Goal: Task Accomplishment & Management: Use online tool/utility

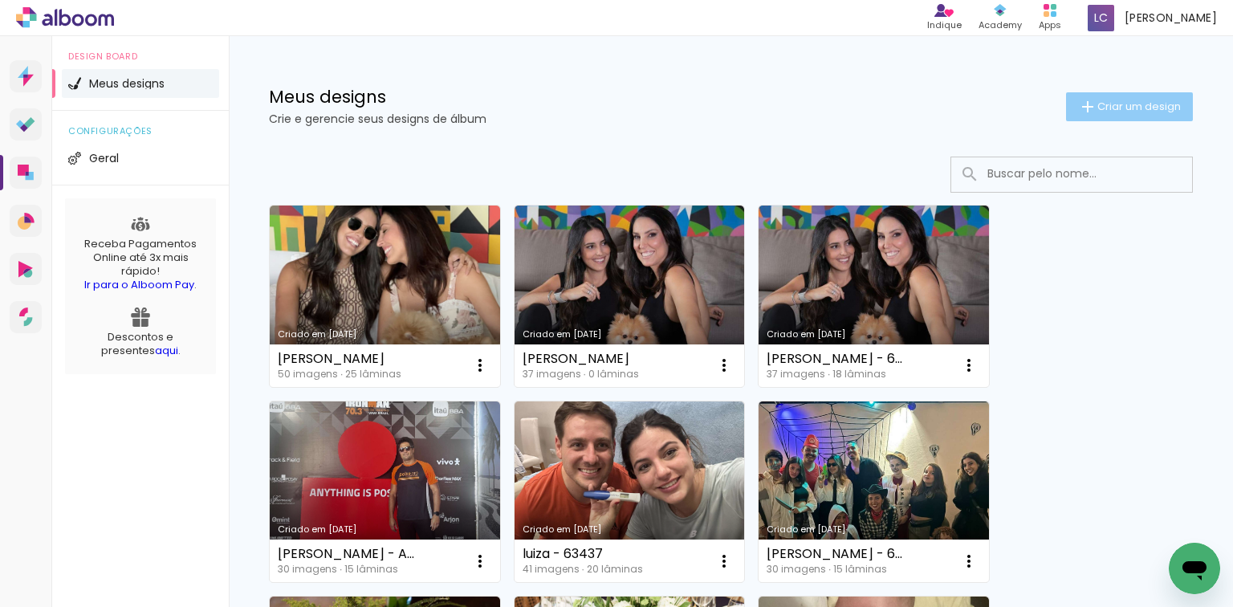
click at [1078, 106] on iron-icon at bounding box center [1087, 106] width 19 height 19
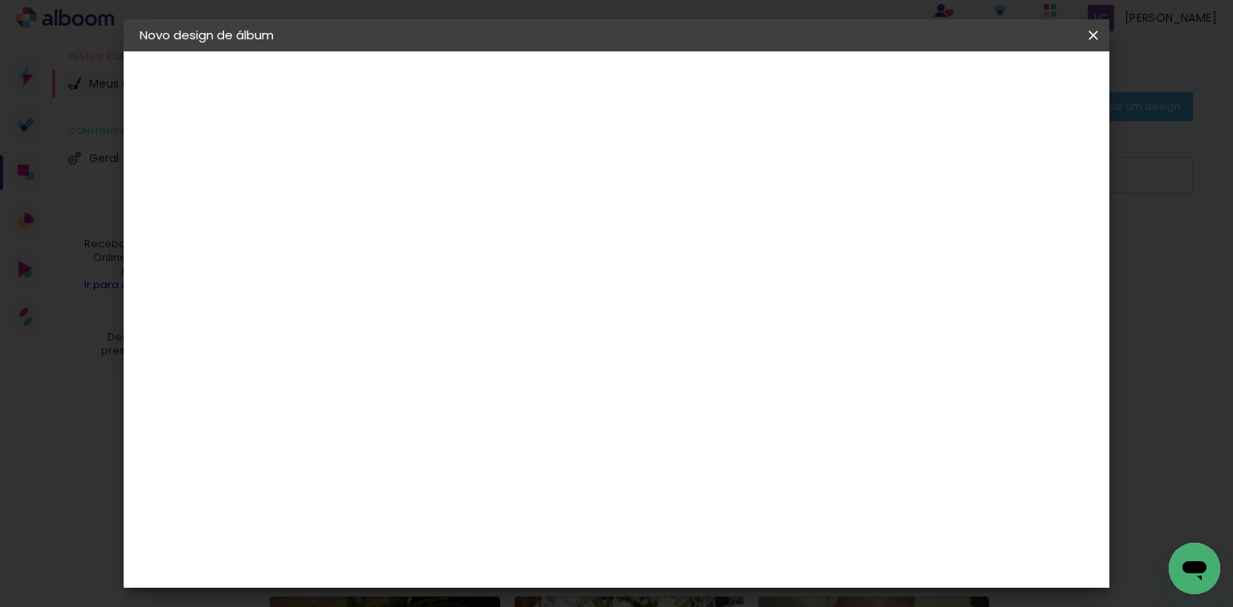
click at [402, 214] on input at bounding box center [402, 215] width 0 height 25
type input "maria -"
type paper-input "maria -"
type input "maria - 63737"
type paper-input "maria - 63737"
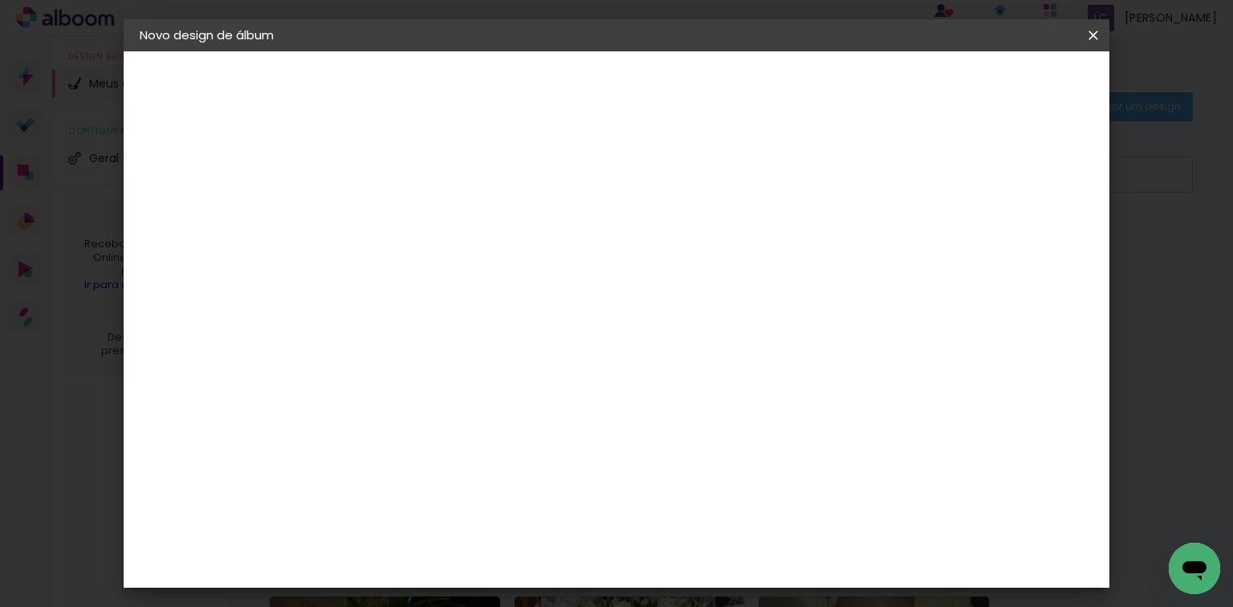
click at [472, 67] on header "Informações Dê um título ao seu álbum. Avançar" at bounding box center [402, 99] width 140 height 96
click at [0, 0] on slot "Avançar" at bounding box center [0, 0] width 0 height 0
click at [702, 231] on paper-item "Tamanho Livre" at bounding box center [625, 243] width 154 height 35
click at [0, 0] on slot "Avançar" at bounding box center [0, 0] width 0 height 0
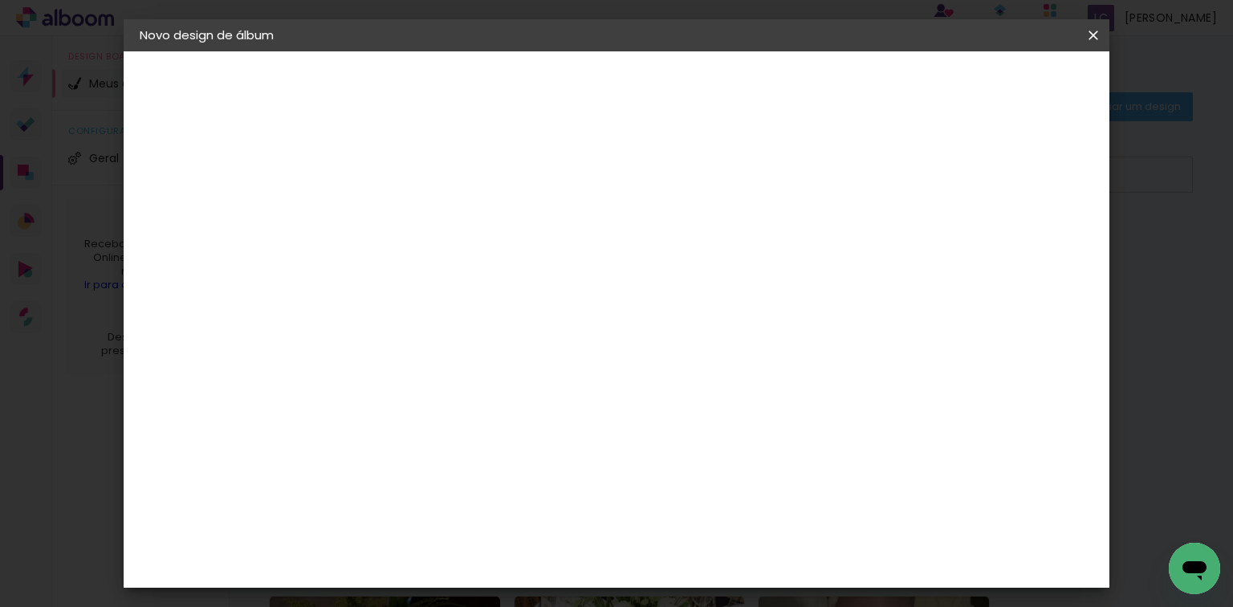
click at [715, 493] on input "60" at bounding box center [707, 491] width 42 height 24
type input "40"
type paper-input "40"
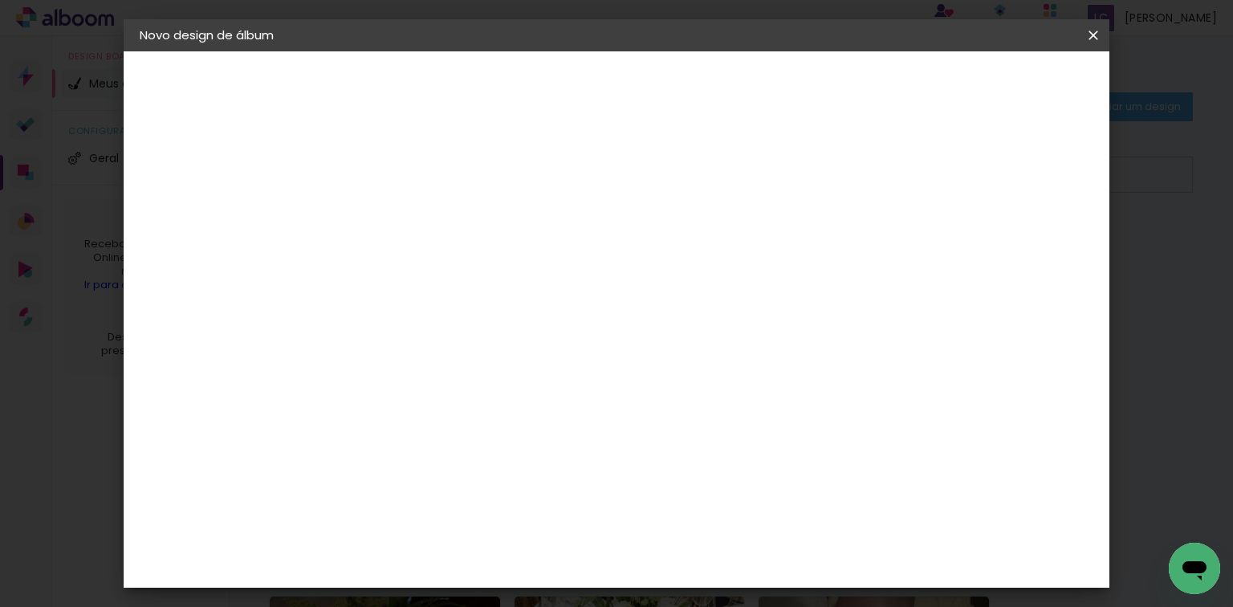
click at [421, 469] on input "30" at bounding box center [410, 471] width 42 height 24
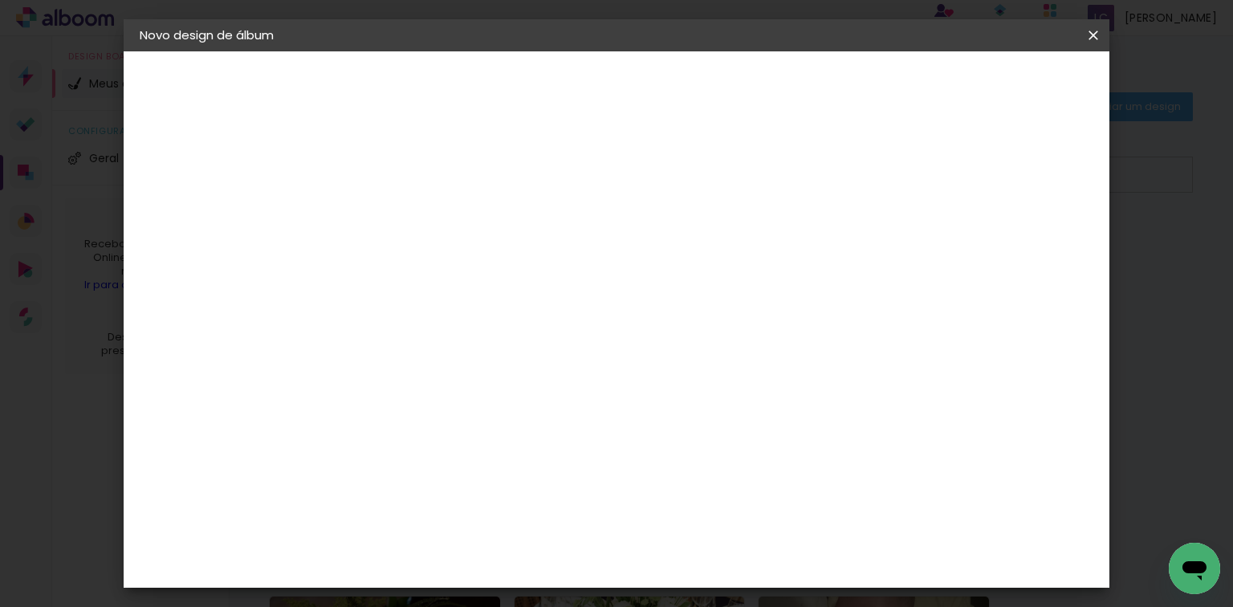
type input "25,4"
type paper-input "25,4"
type input "4"
type paper-input "4"
click at [1018, 246] on input "4" at bounding box center [1009, 242] width 29 height 24
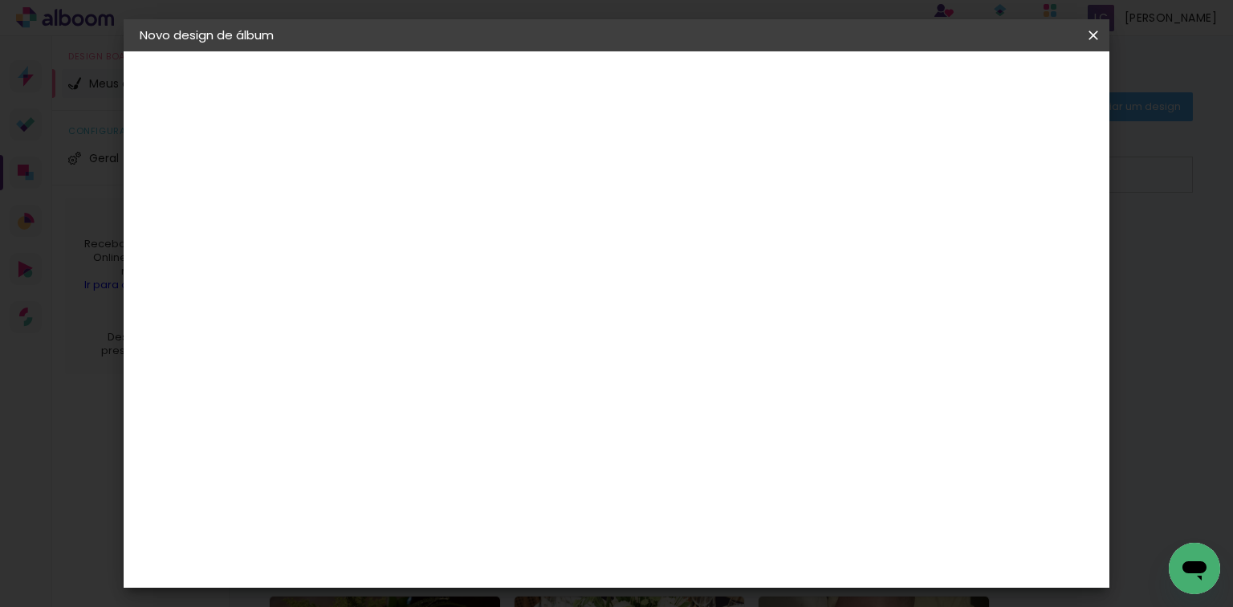
type input "3"
type paper-input "3"
click at [1018, 246] on input "3" at bounding box center [1014, 242] width 29 height 24
type input "2"
type paper-input "2"
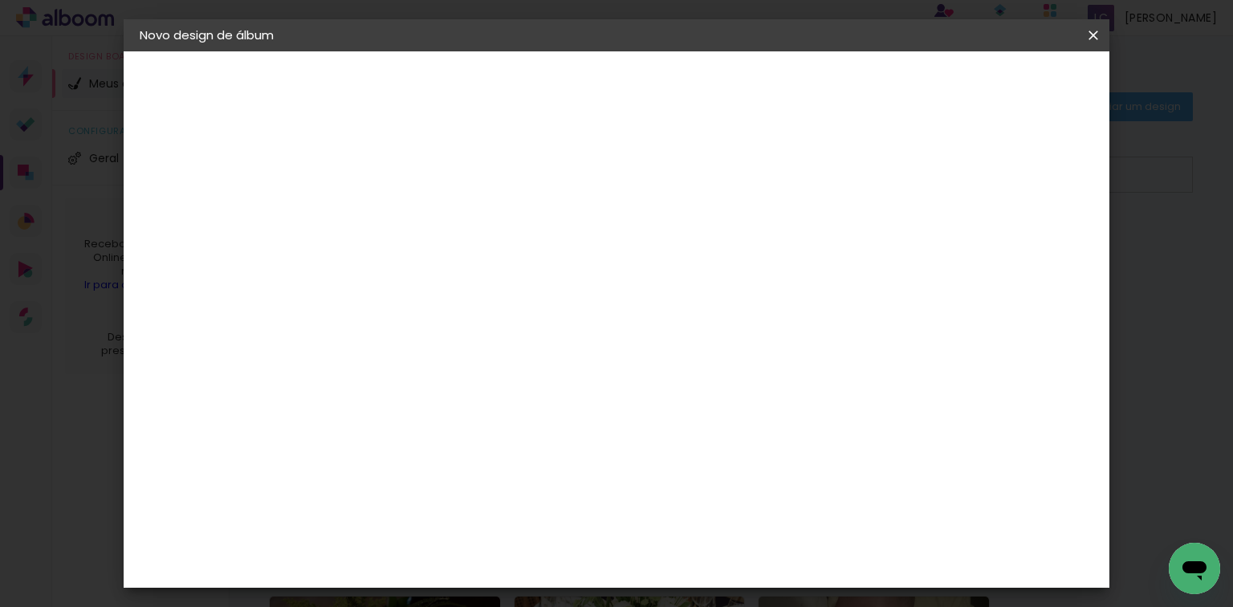
click at [1018, 246] on input "2" at bounding box center [1014, 242] width 29 height 24
click at [1011, 96] on paper-button "Iniciar design" at bounding box center [958, 84] width 105 height 27
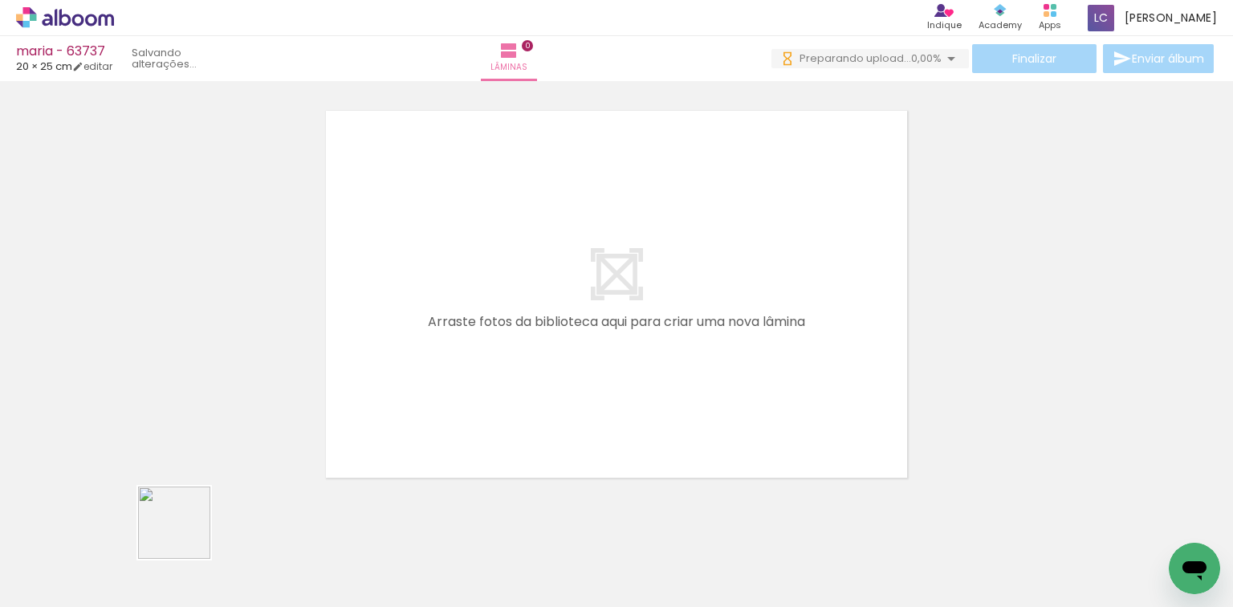
drag, startPoint x: 176, startPoint y: 539, endPoint x: 336, endPoint y: 520, distance: 160.8
click at [552, 345] on quentale-workspace at bounding box center [616, 303] width 1233 height 607
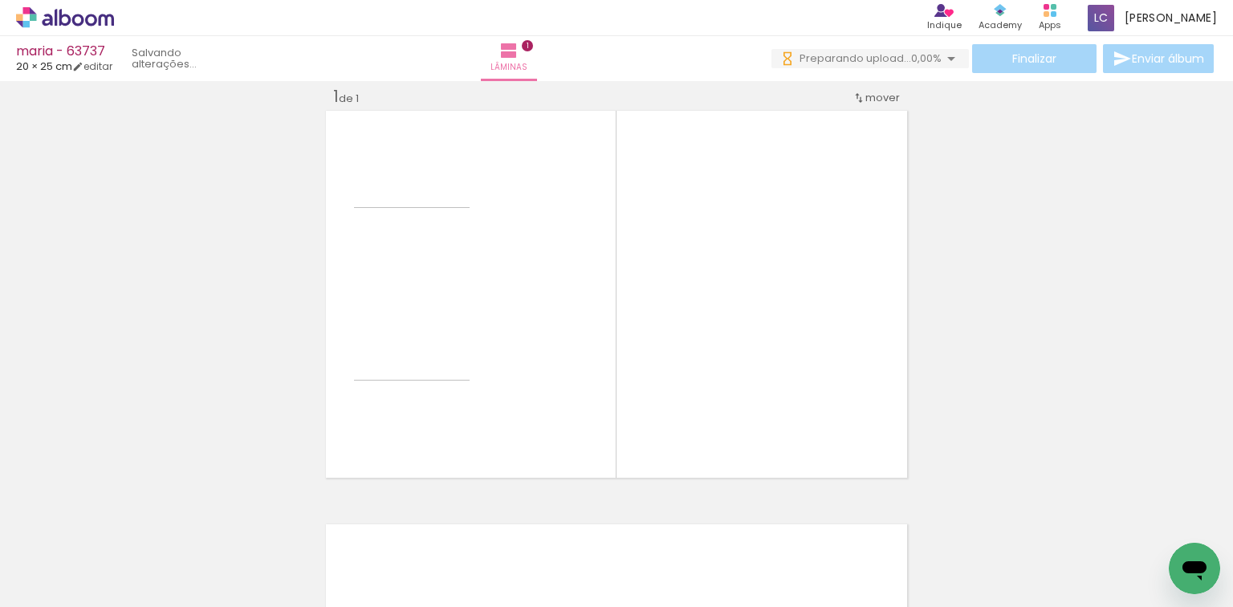
scroll to position [20, 0]
drag, startPoint x: 274, startPoint y: 537, endPoint x: 689, endPoint y: 391, distance: 440.0
click at [733, 329] on quentale-workspace at bounding box center [616, 303] width 1233 height 607
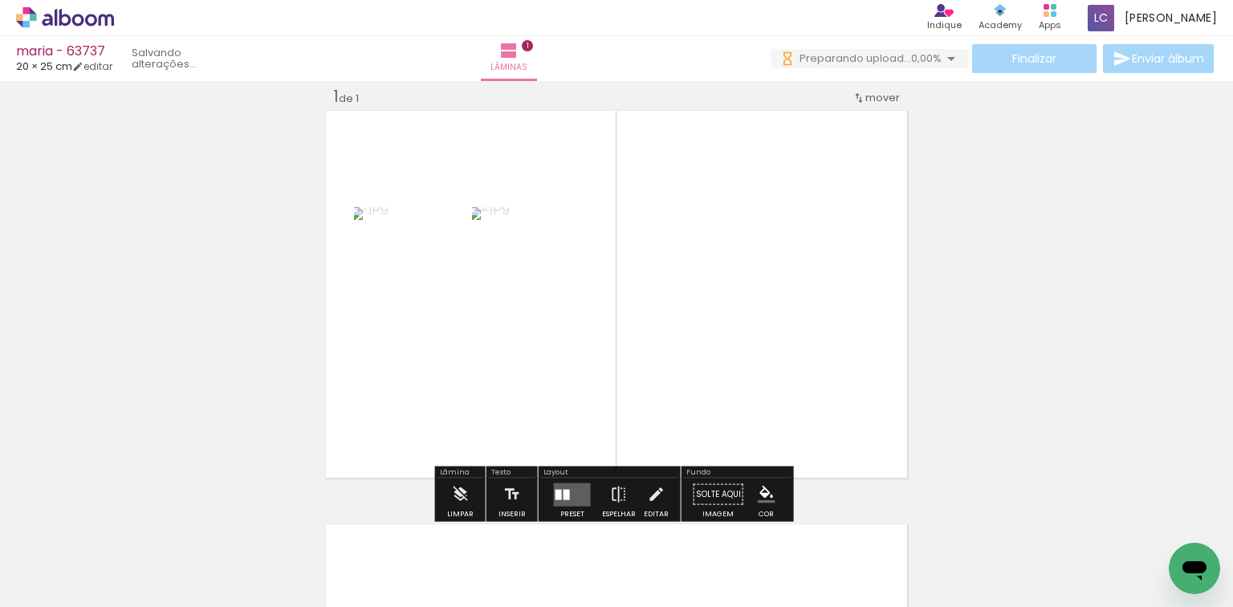
click at [566, 488] on quentale-layouter at bounding box center [572, 493] width 37 height 23
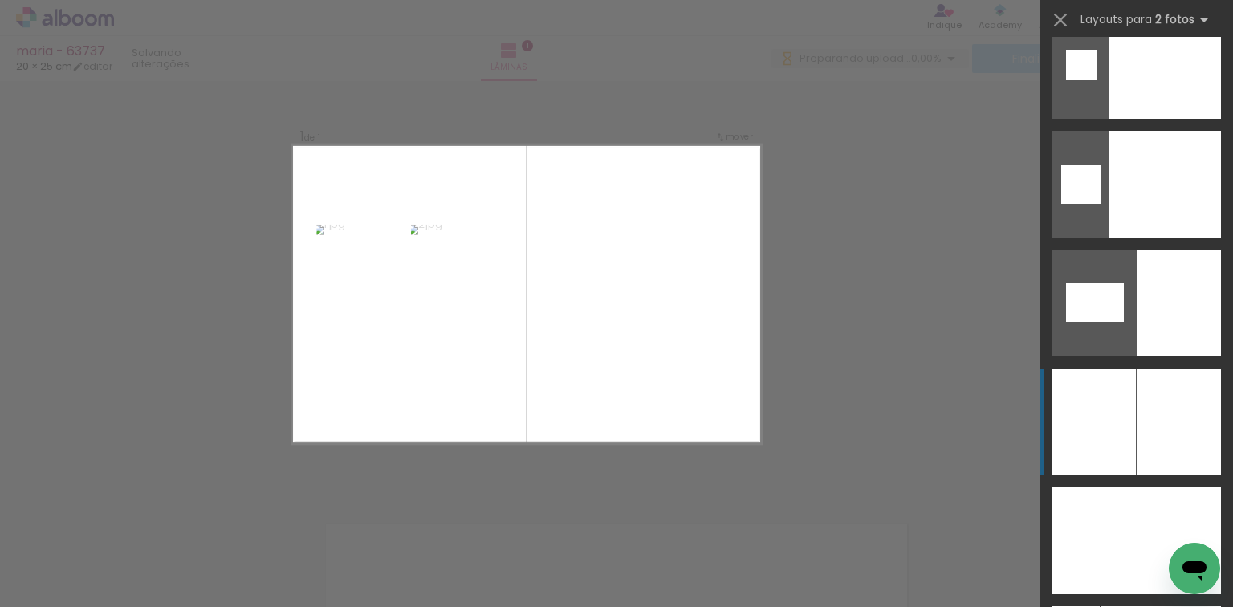
scroll to position [8366, 0]
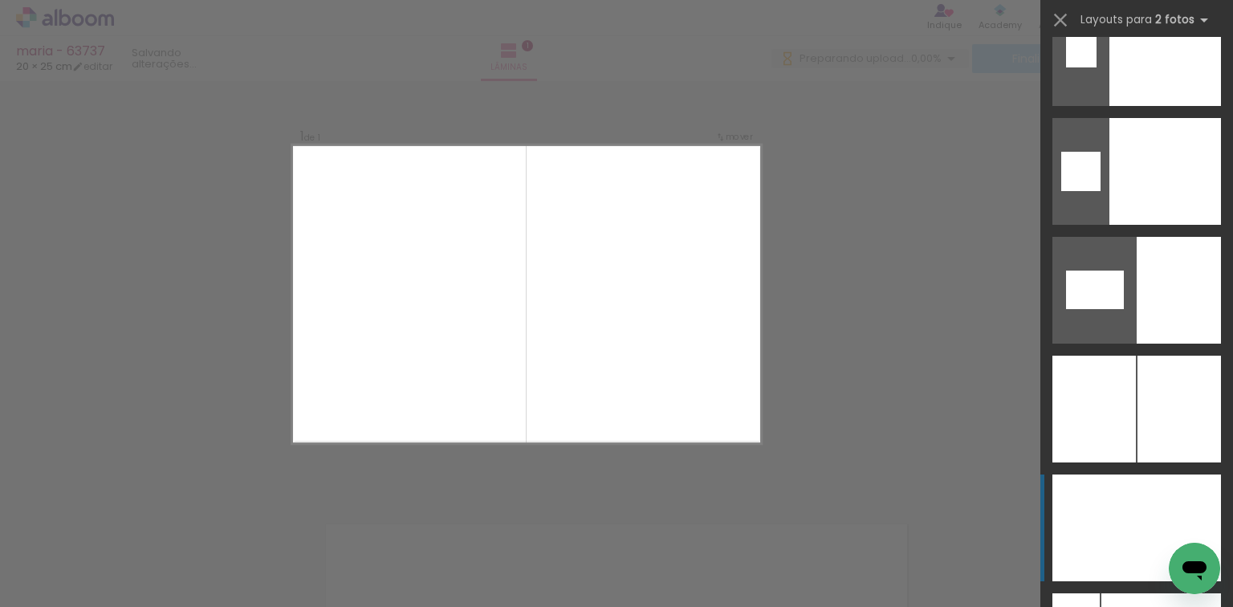
click at [1137, 499] on div at bounding box center [1179, 527] width 84 height 107
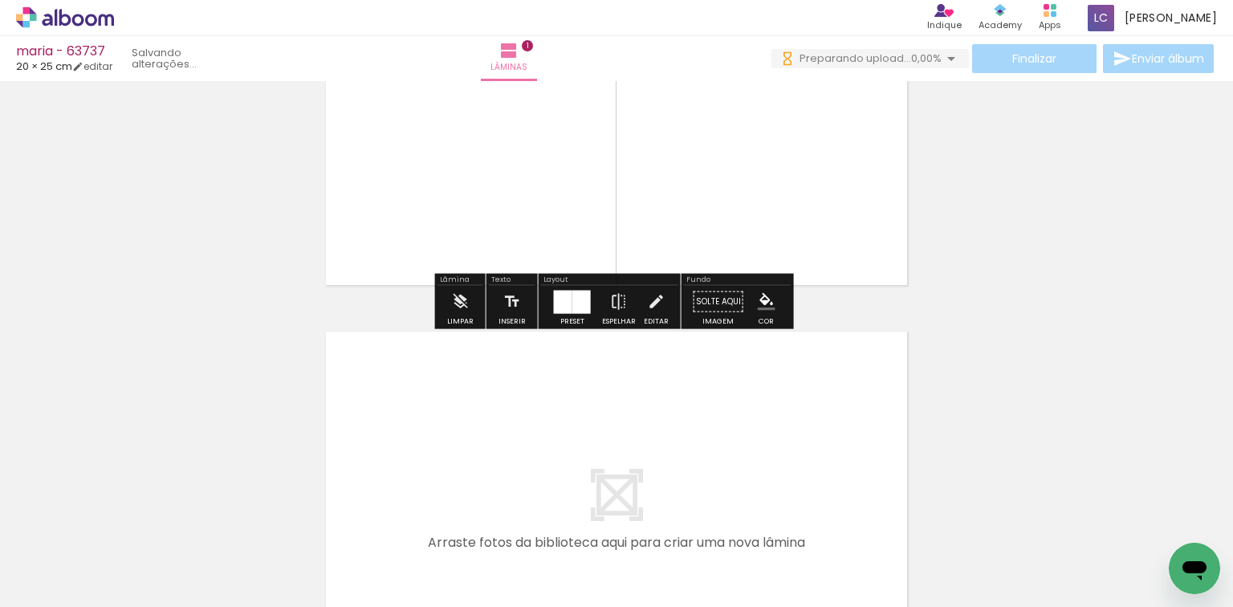
drag, startPoint x: 334, startPoint y: 547, endPoint x: 394, endPoint y: 511, distance: 69.8
click at [391, 446] on quentale-workspace at bounding box center [616, 303] width 1233 height 607
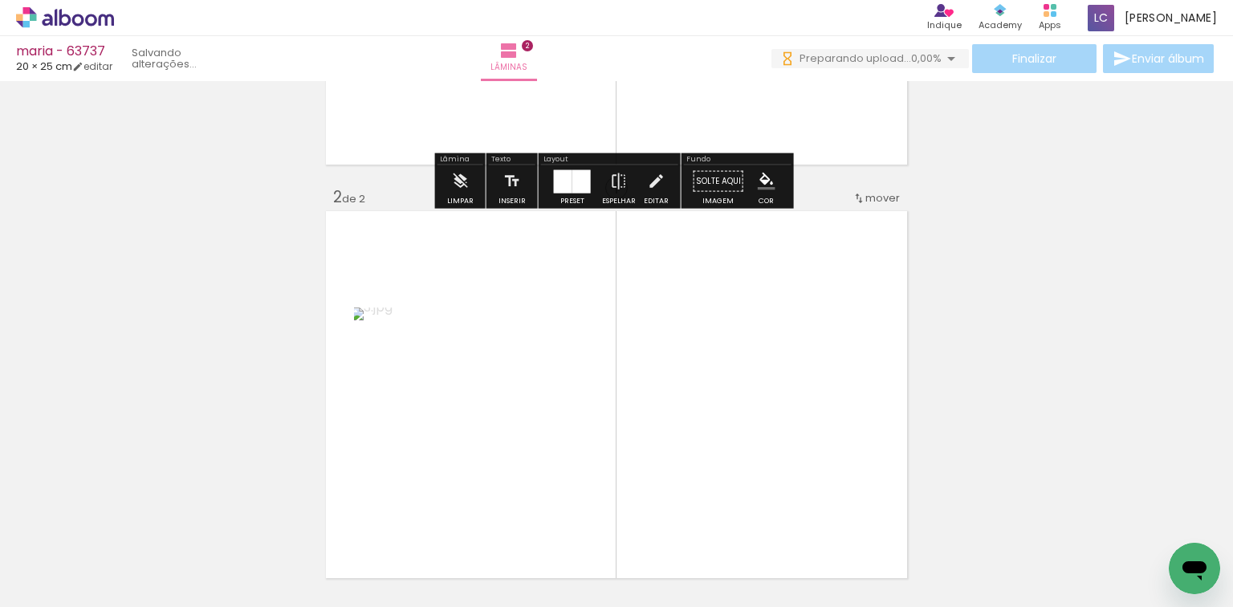
scroll to position [433, 0]
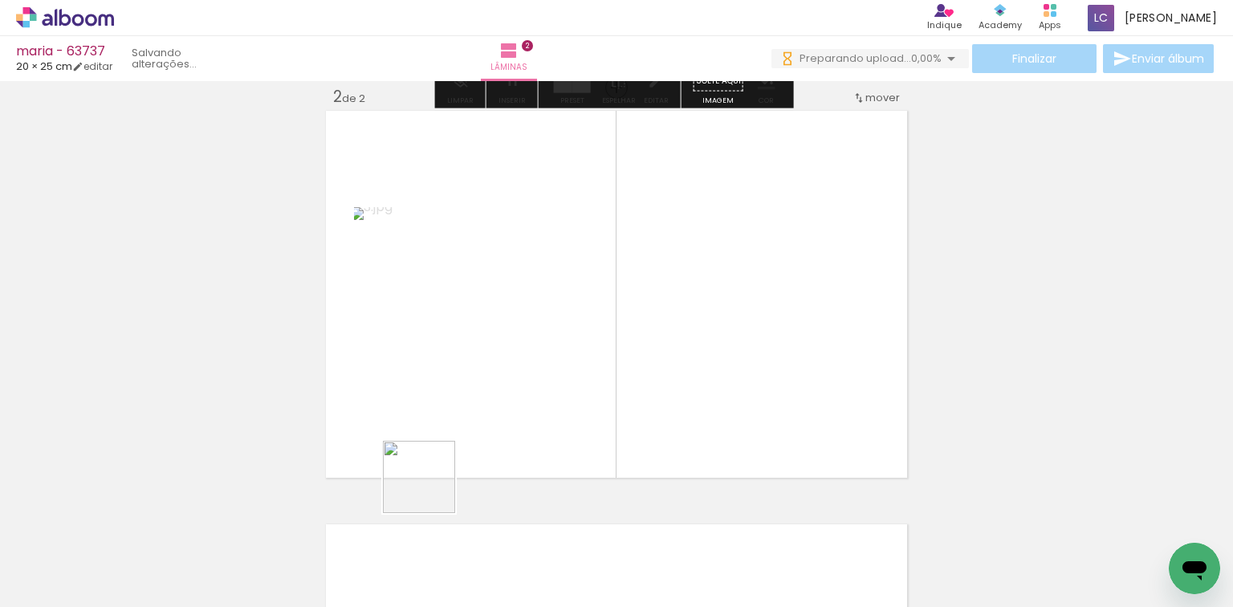
drag, startPoint x: 411, startPoint y: 534, endPoint x: 510, endPoint y: 430, distance: 143.1
click at [504, 409] on quentale-workspace at bounding box center [616, 303] width 1233 height 607
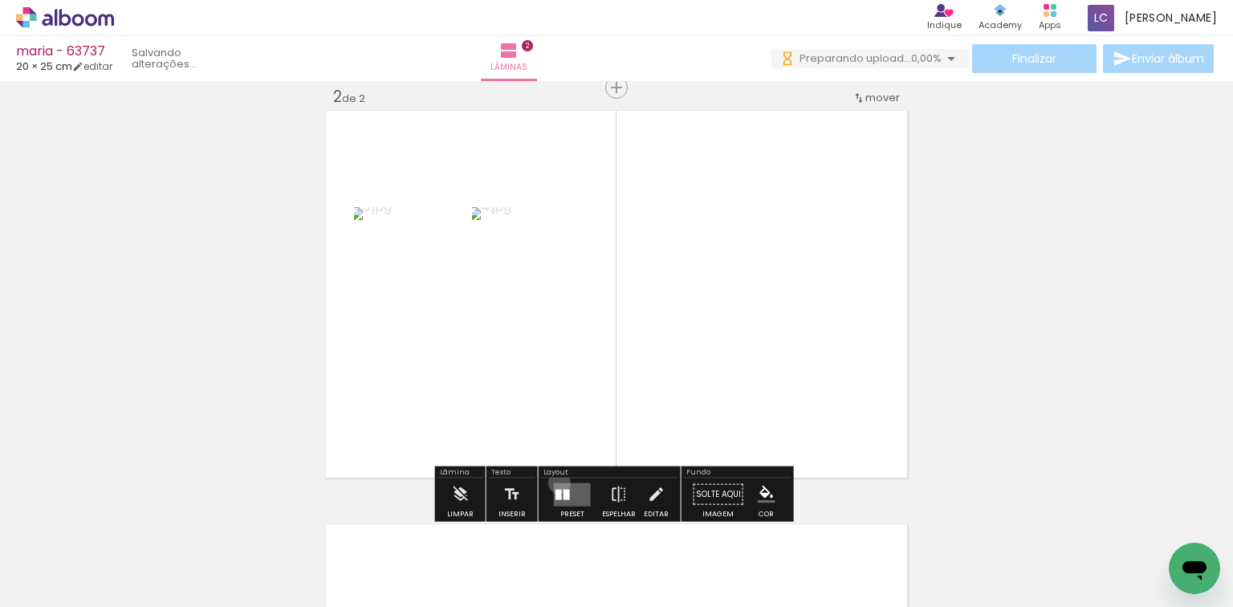
click at [556, 485] on quentale-layouter at bounding box center [572, 493] width 37 height 23
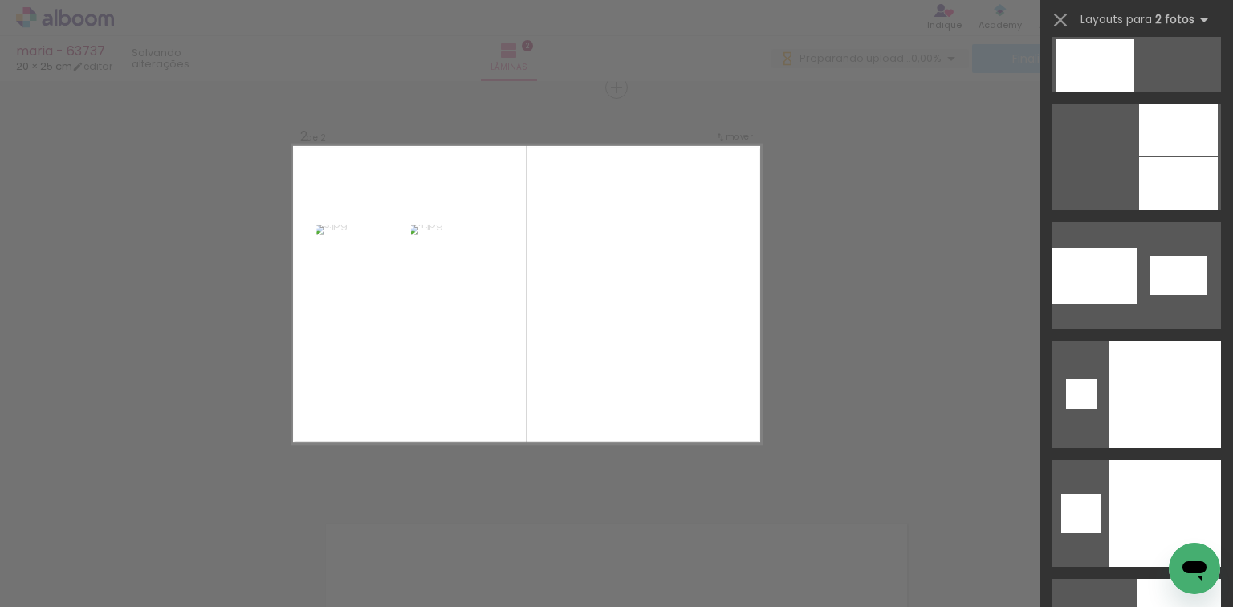
scroll to position [8410, 0]
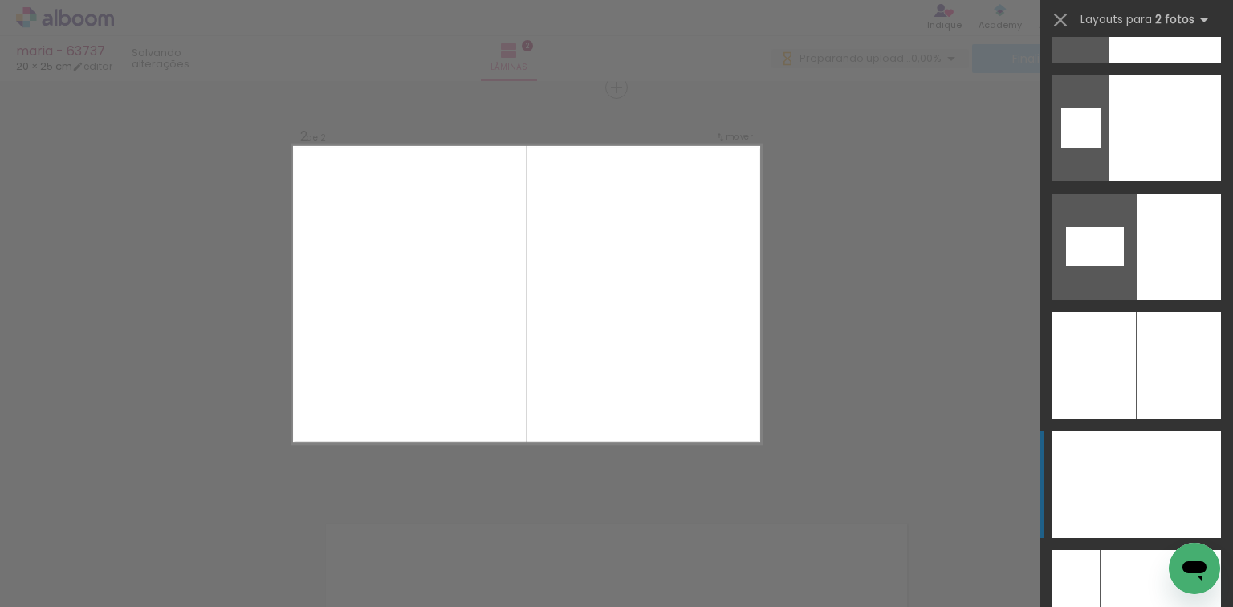
click at [1181, 491] on div at bounding box center [1179, 484] width 84 height 107
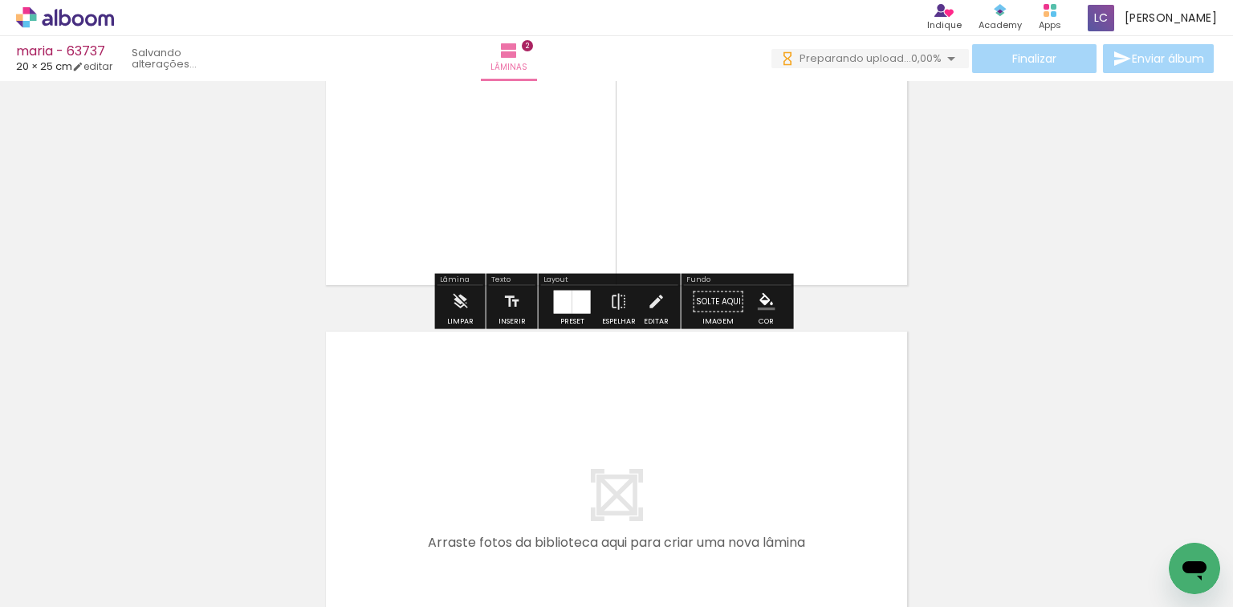
drag, startPoint x: 534, startPoint y: 536, endPoint x: 594, endPoint y: 528, distance: 60.7
click at [546, 469] on quentale-workspace at bounding box center [616, 303] width 1233 height 607
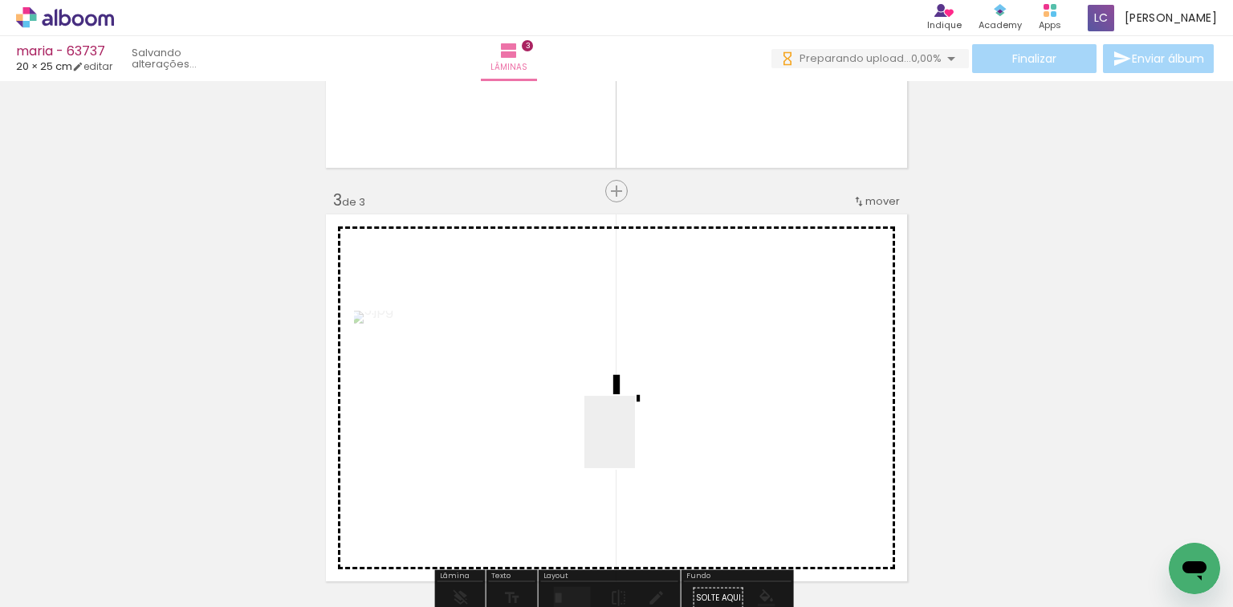
drag, startPoint x: 633, startPoint y: 444, endPoint x: 616, endPoint y: 421, distance: 28.7
click at [629, 390] on quentale-workspace at bounding box center [616, 303] width 1233 height 607
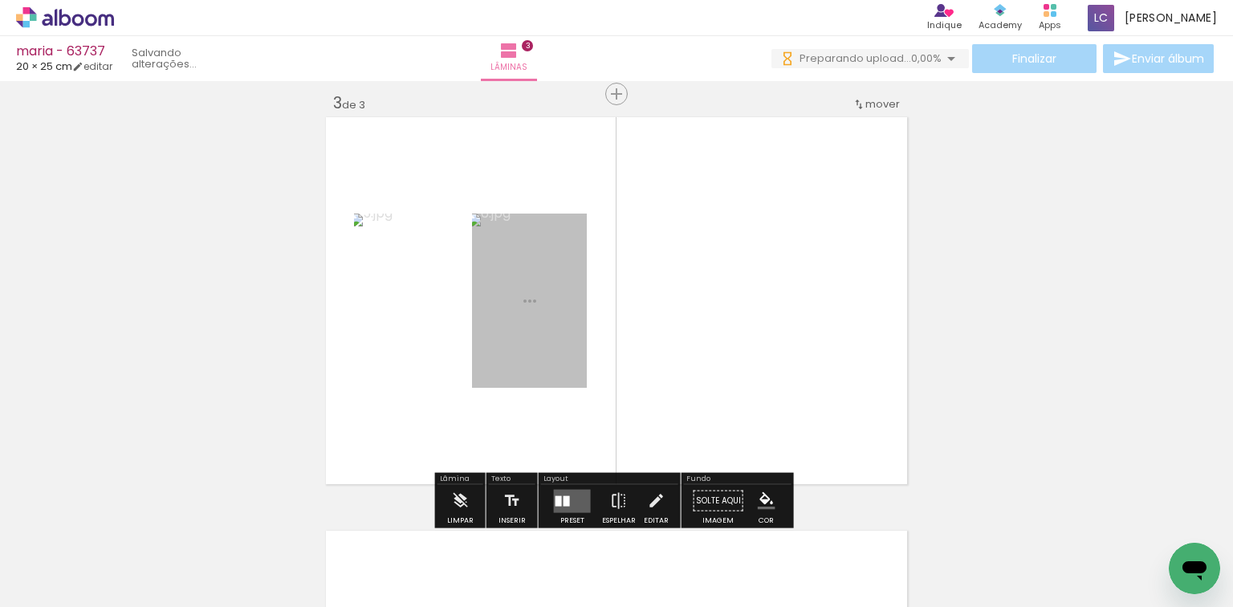
scroll to position [847, 0]
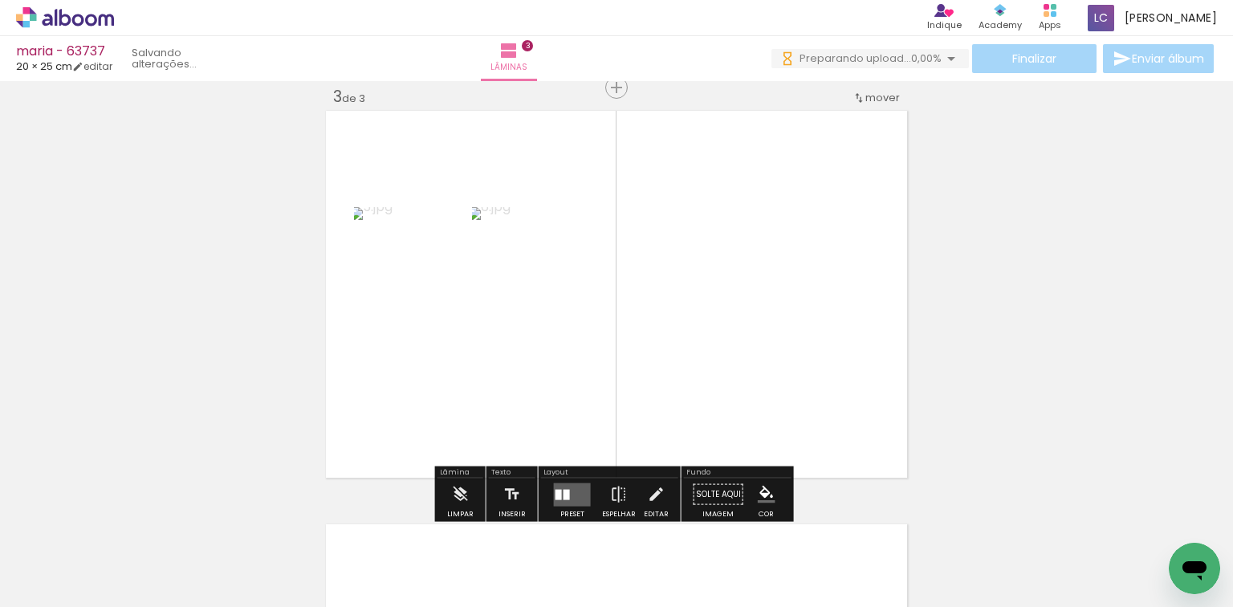
click at [564, 491] on div at bounding box center [567, 494] width 6 height 10
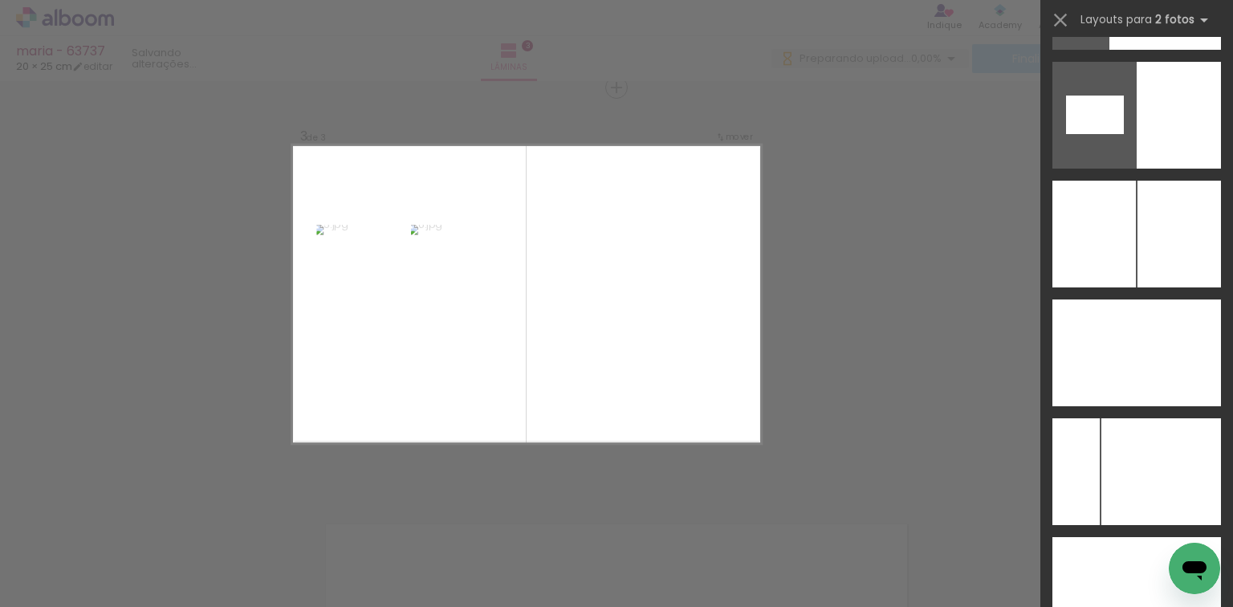
scroll to position [8529, 0]
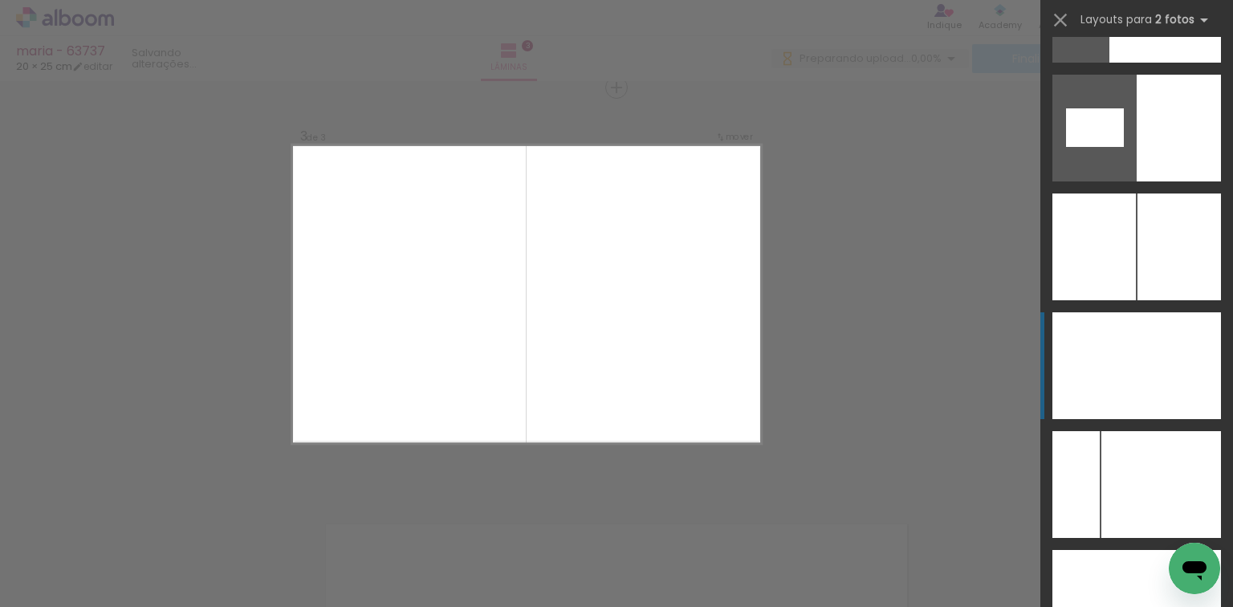
click at [1156, 379] on div at bounding box center [1179, 365] width 84 height 107
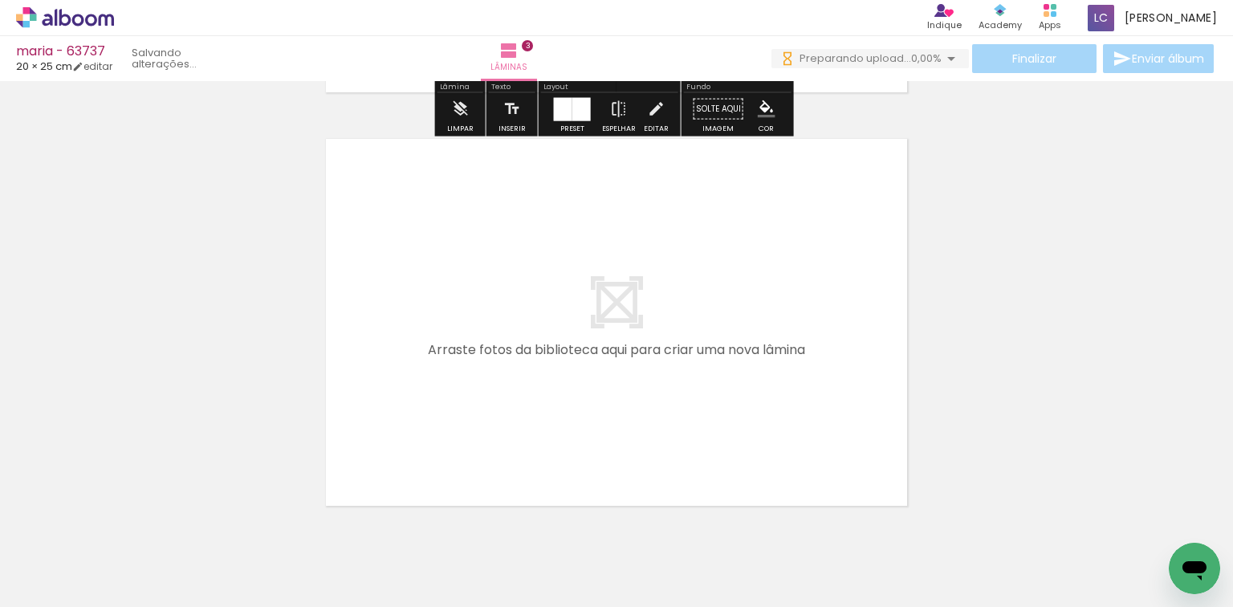
drag, startPoint x: 705, startPoint y: 539, endPoint x: 767, endPoint y: 511, distance: 68.3
click at [710, 452] on quentale-workspace at bounding box center [616, 303] width 1233 height 607
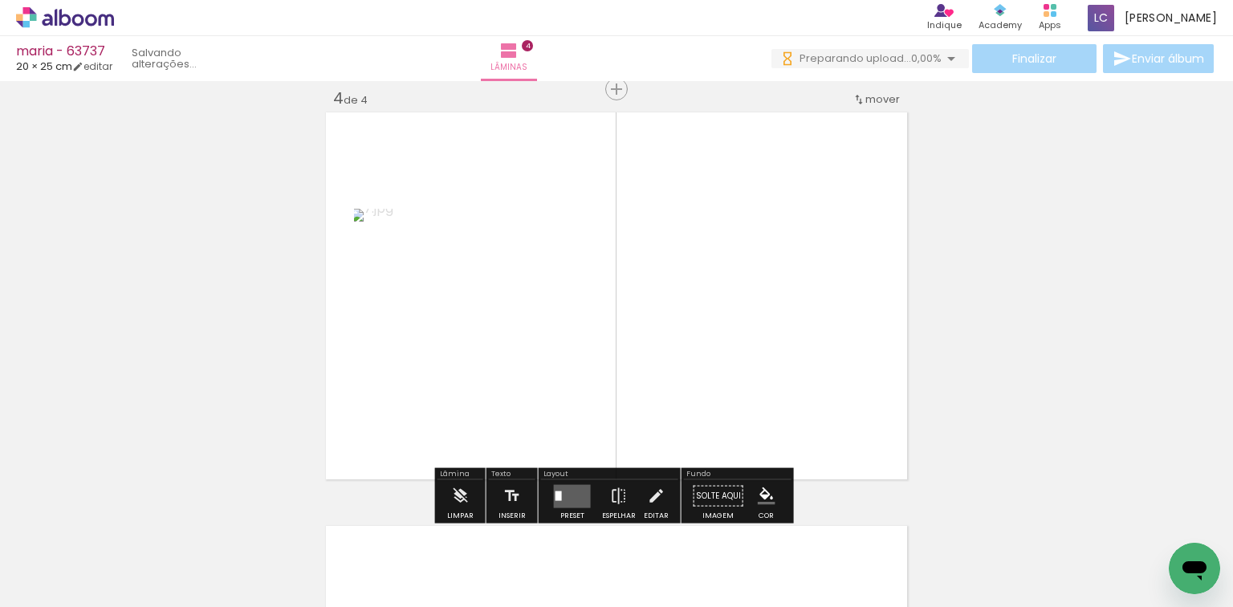
drag, startPoint x: 700, startPoint y: 434, endPoint x: 588, endPoint y: 433, distance: 111.6
click at [658, 419] on quentale-workspace at bounding box center [616, 303] width 1233 height 607
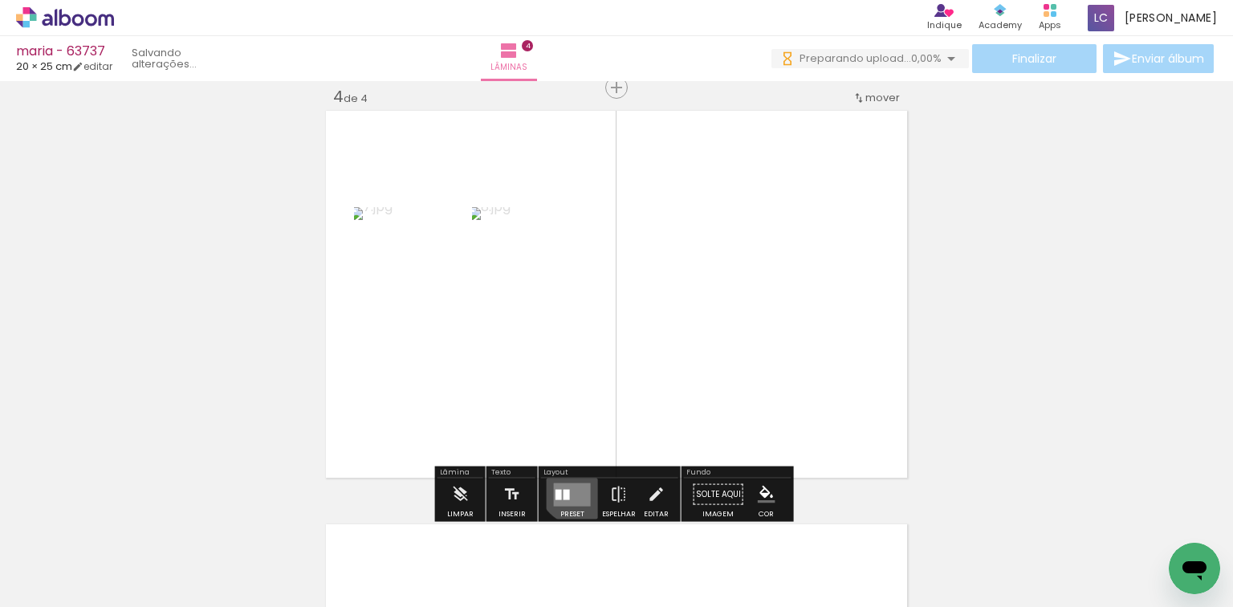
click at [574, 486] on quentale-layouter at bounding box center [572, 493] width 37 height 23
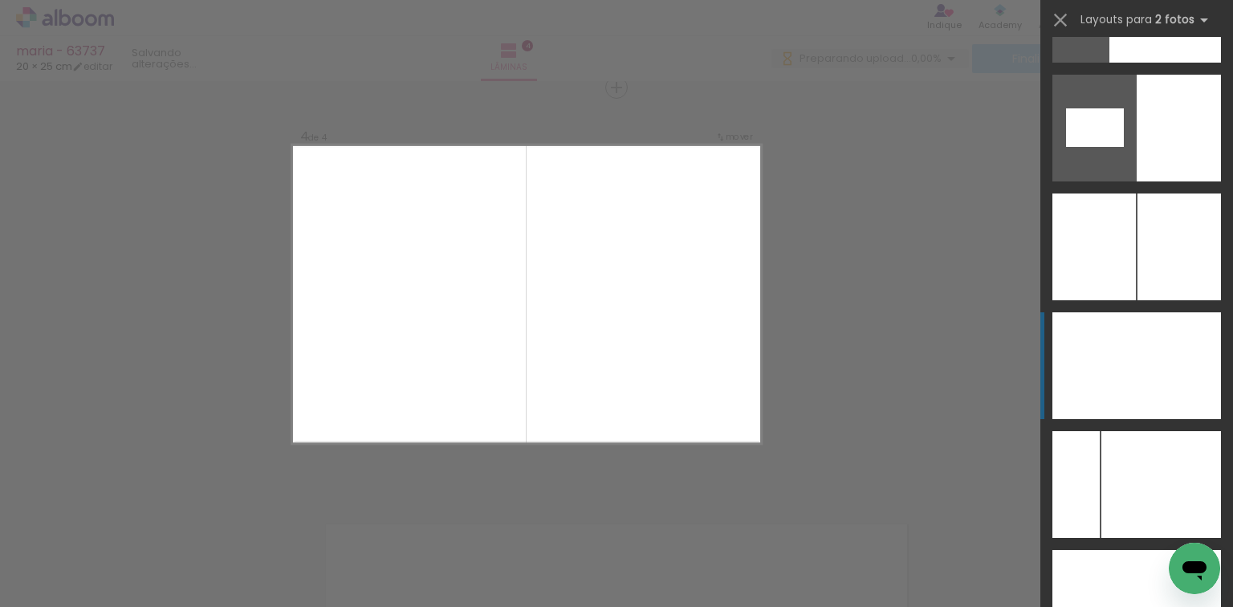
click at [1137, 352] on div at bounding box center [1179, 365] width 84 height 107
